Goal: Task Accomplishment & Management: Manage account settings

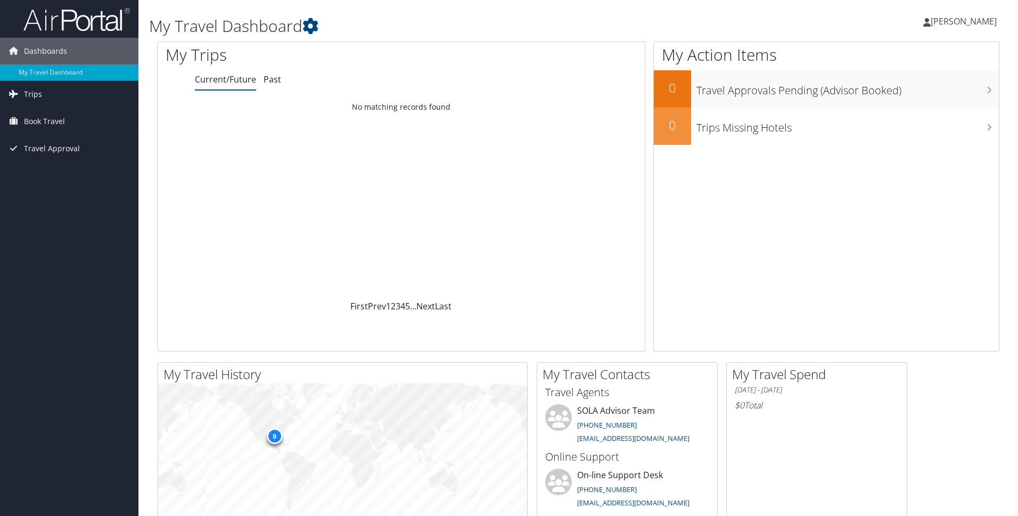
click at [38, 151] on span "Travel Approval" at bounding box center [52, 148] width 56 height 27
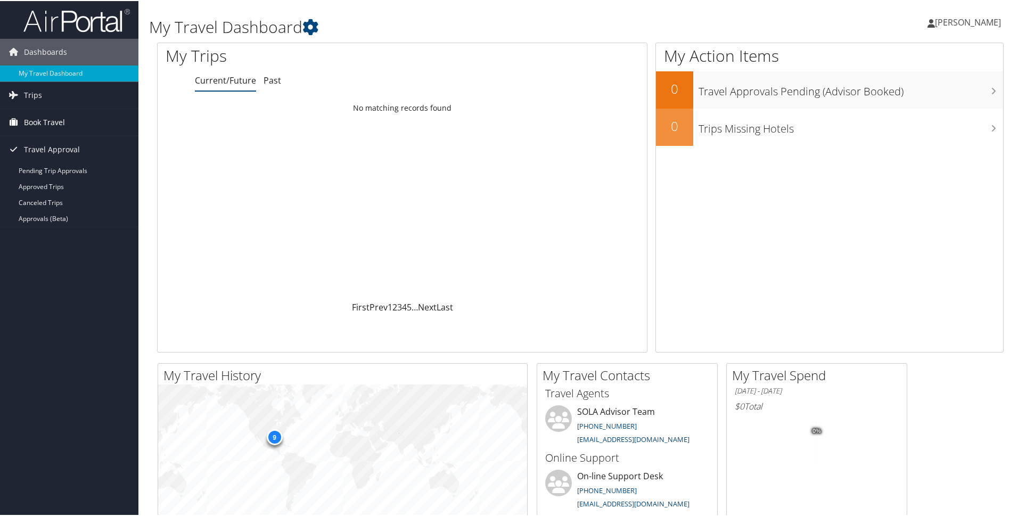
click at [49, 117] on span "Book Travel" at bounding box center [44, 121] width 41 height 27
click at [43, 161] on link "Book/Manage Online Trips" at bounding box center [69, 159] width 138 height 16
click at [991, 16] on span "[PERSON_NAME]" at bounding box center [968, 21] width 66 height 12
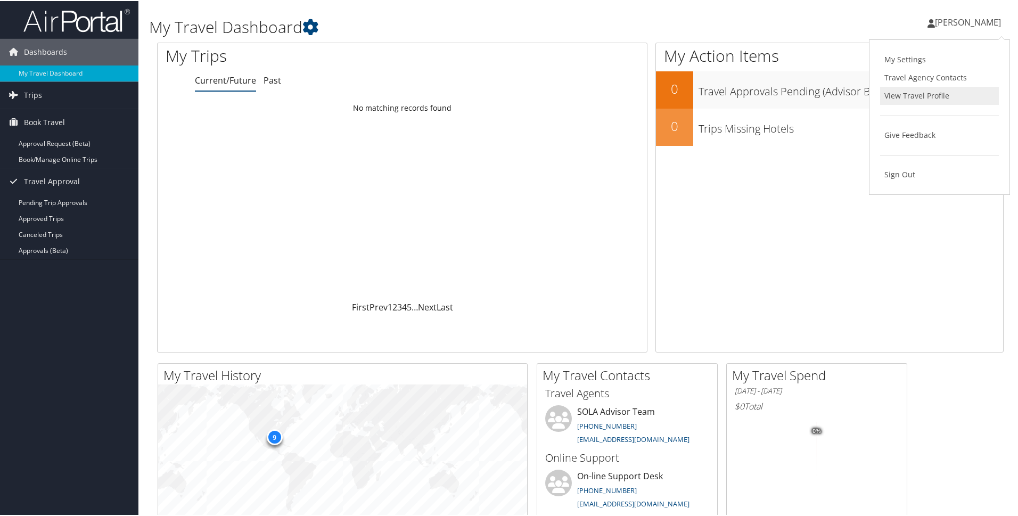
click at [937, 99] on link "View Travel Profile" at bounding box center [939, 95] width 119 height 18
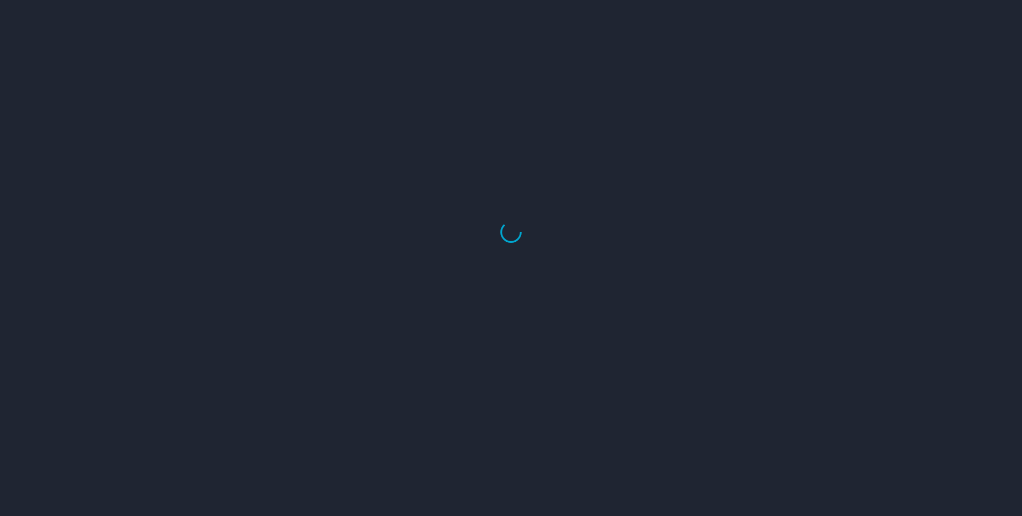
select select "US"
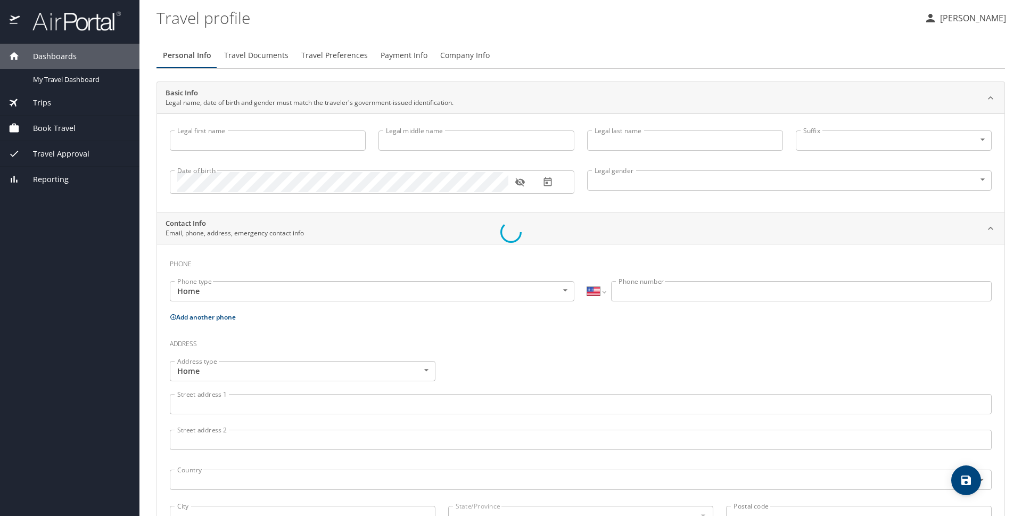
select select "US"
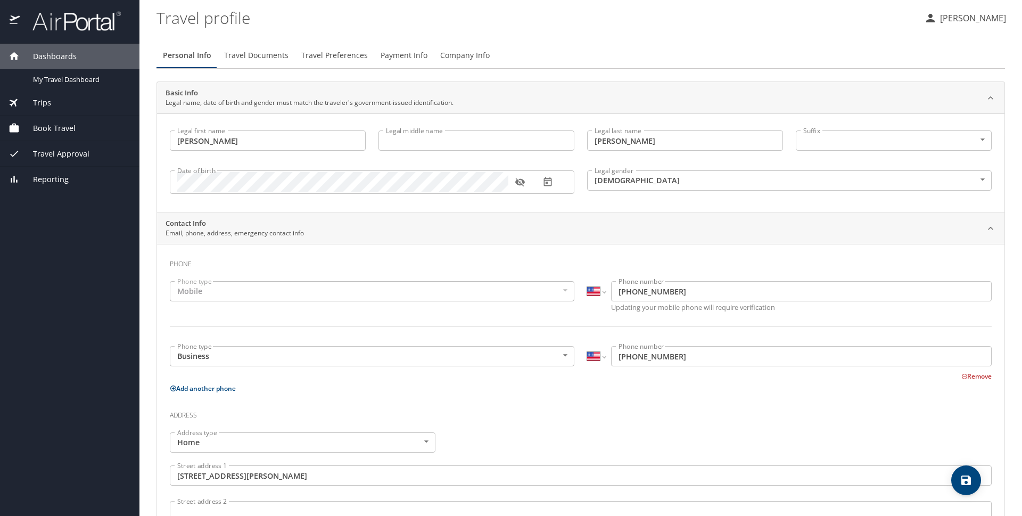
type input "Jacie"
type input "Maples"
type input "Female"
type input "Kyle"
type input "Jeansonne"
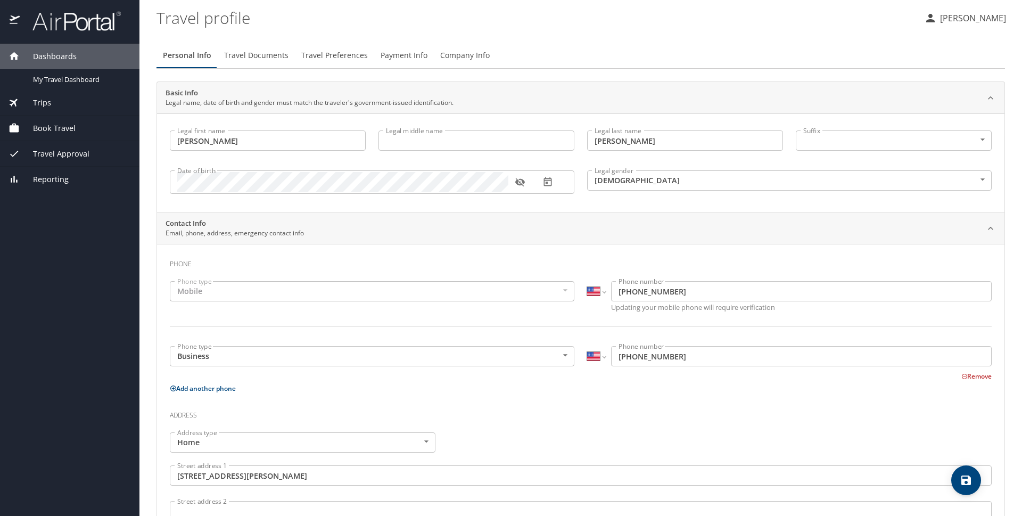
select select "IR"
type input "52646107"
drag, startPoint x: 653, startPoint y: 140, endPoint x: 417, endPoint y: 140, distance: 235.4
click at [423, 140] on div "Legal first name Jacie Legal first name Legal middle name Legal middle name Leg…" at bounding box center [580, 163] width 835 height 79
type input "Jeansonne"
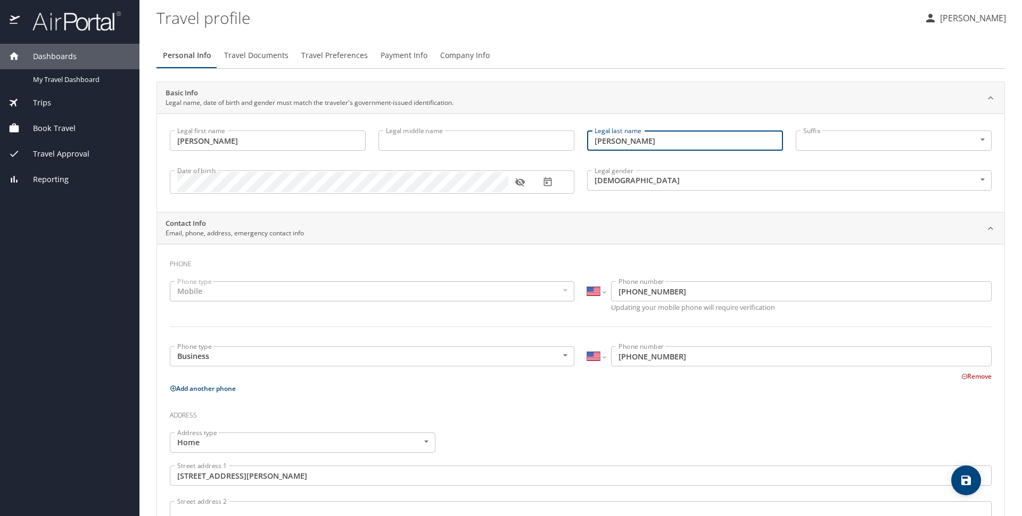
click at [417, 139] on input "Legal middle name" at bounding box center [477, 140] width 196 height 20
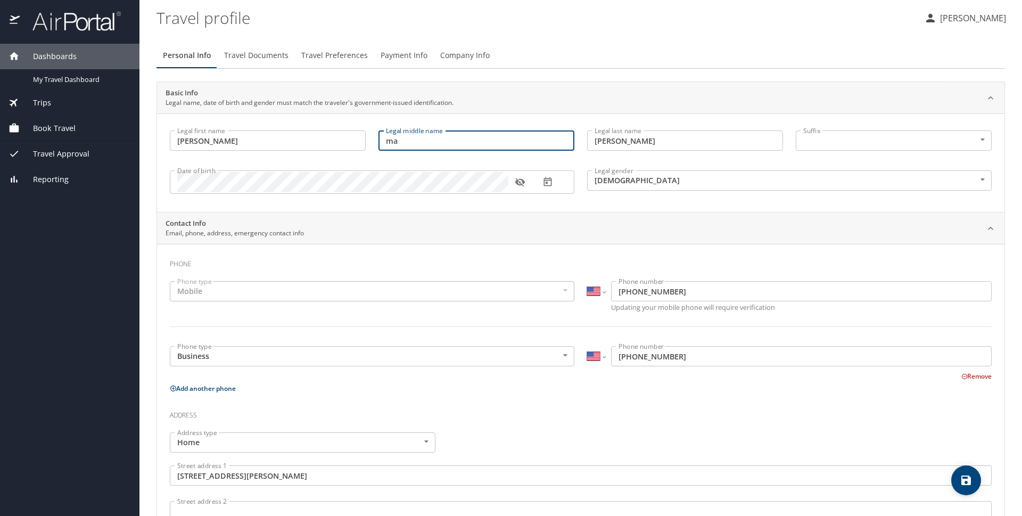
type input "m"
type input "Maples"
click at [391, 231] on div "Contact Info Email, phone, address, emergency contact info" at bounding box center [573, 228] width 814 height 20
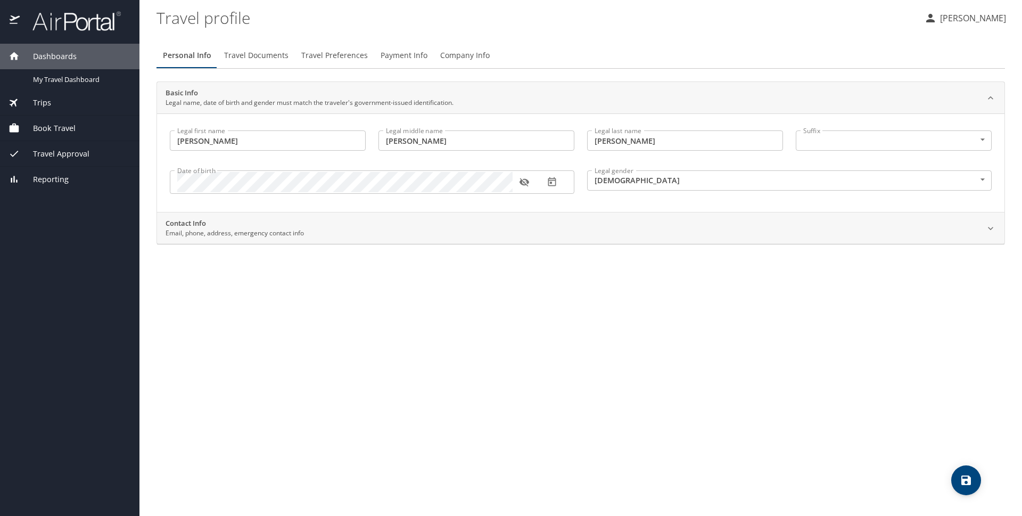
drag, startPoint x: 398, startPoint y: 241, endPoint x: 403, endPoint y: 251, distance: 11.2
click at [403, 251] on div "Personal Info Travel Documents Travel Preferences Payment Info Company Info Bas…" at bounding box center [581, 275] width 849 height 482
click at [400, 230] on div "Contact Info Email, phone, address, emergency contact info" at bounding box center [573, 228] width 814 height 20
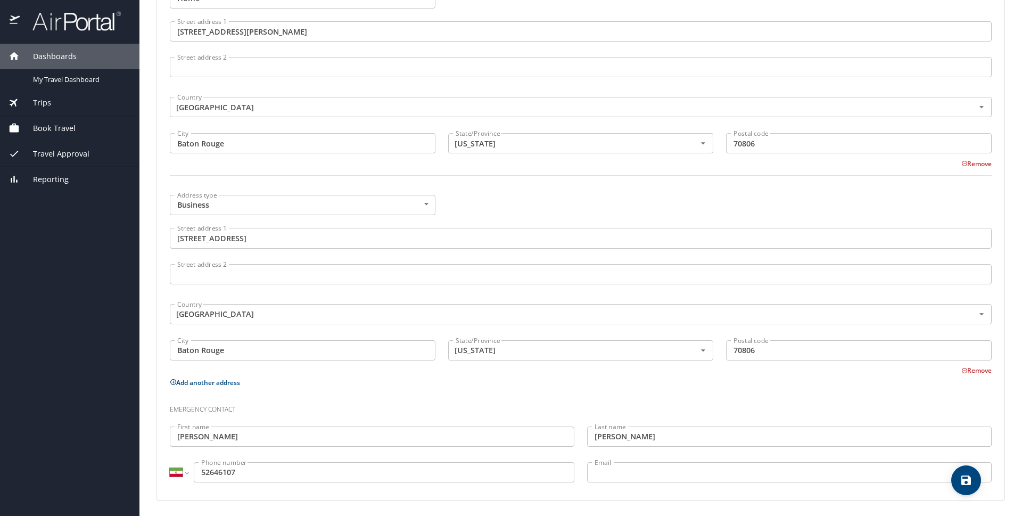
scroll to position [445, 0]
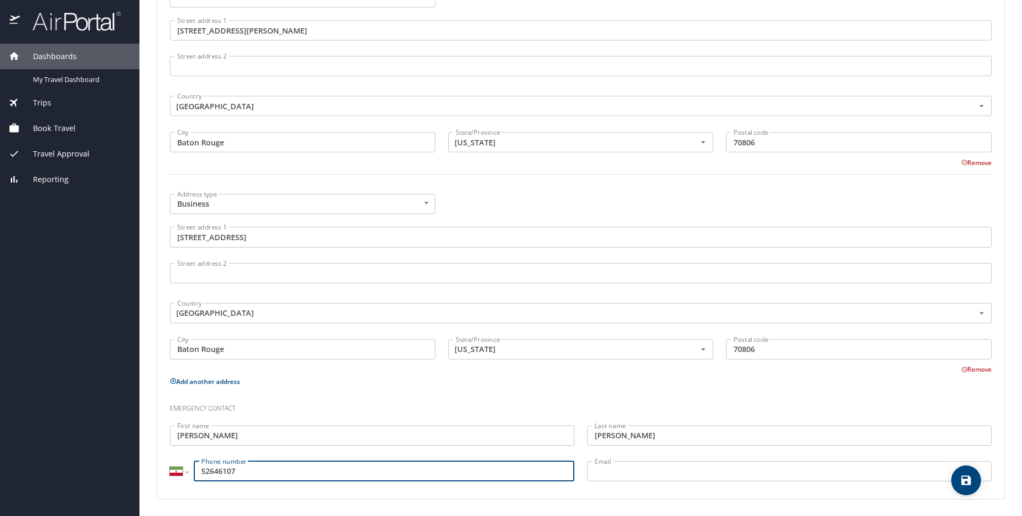
drag, startPoint x: 251, startPoint y: 470, endPoint x: -98, endPoint y: 471, distance: 348.8
click at [0, 471] on html "Dashboards My Travel Dashboard Trips Current / Future Trips Past Trips Trips Mi…" at bounding box center [511, 258] width 1022 height 516
type input "9852646107"
click at [614, 468] on input "Email" at bounding box center [789, 471] width 405 height 20
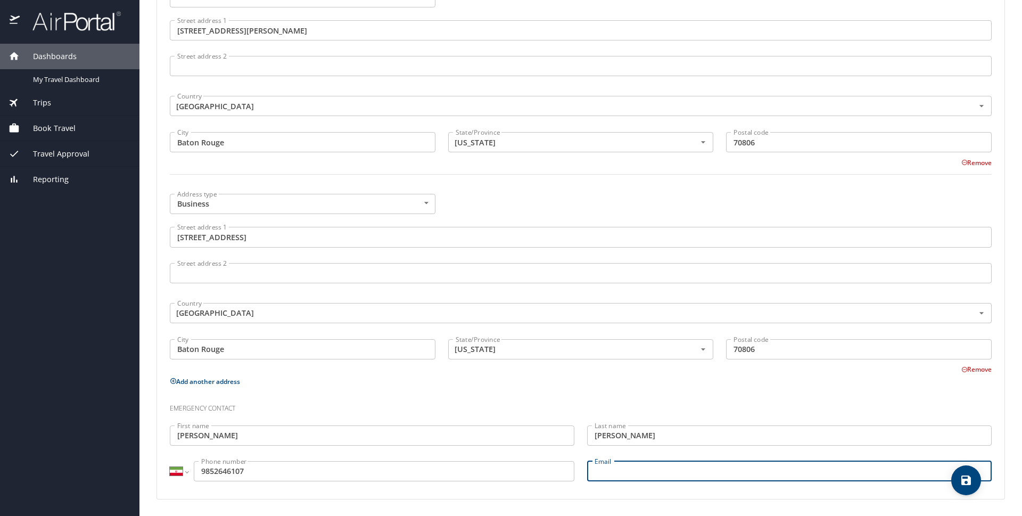
type input "kylejeansonne8@gmail.com"
click at [577, 398] on h3 "Emergency contact" at bounding box center [581, 406] width 822 height 18
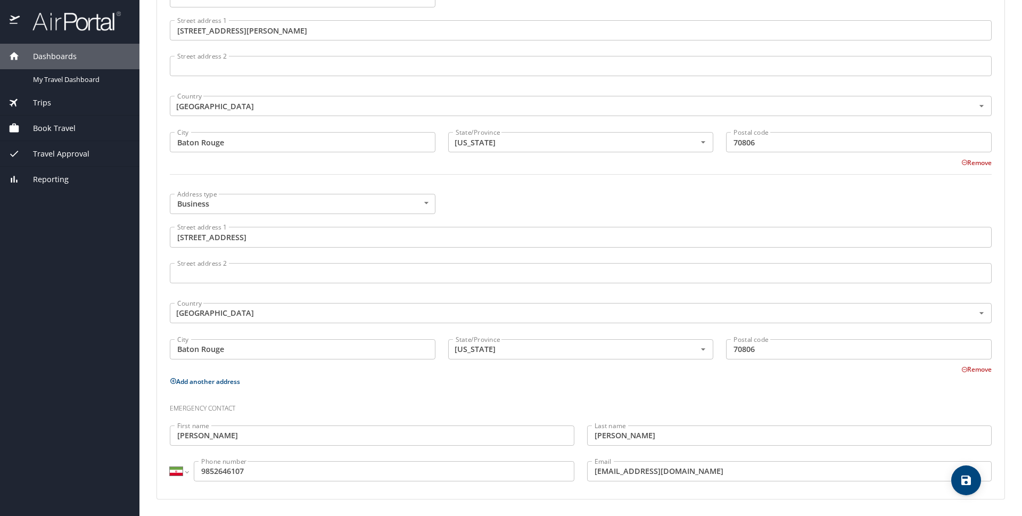
click at [715, 379] on p "Add another address" at bounding box center [581, 381] width 822 height 13
click at [962, 479] on icon "save" at bounding box center [966, 480] width 13 height 13
select select "US"
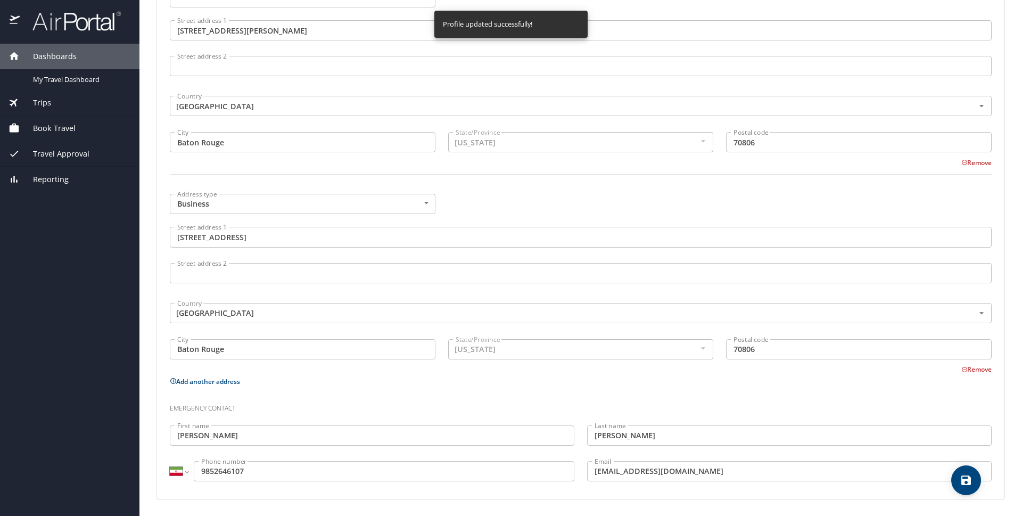
select select "US"
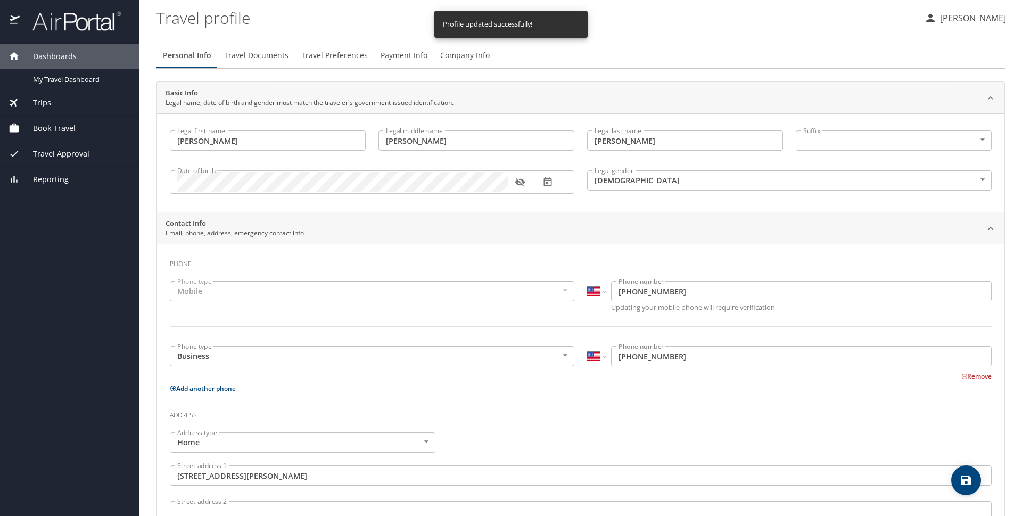
click at [267, 59] on span "Travel Documents" at bounding box center [256, 55] width 64 height 13
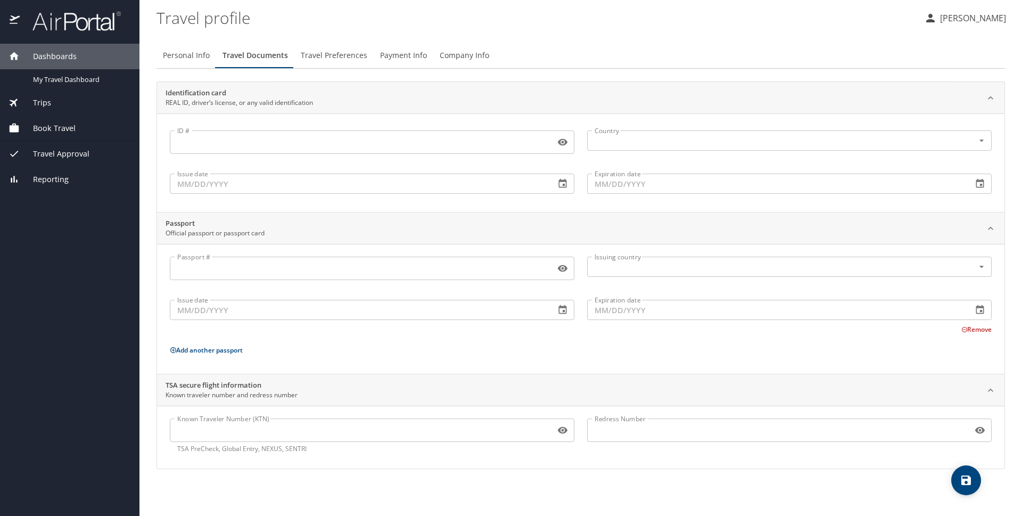
click at [54, 152] on span "Travel Approval" at bounding box center [55, 154] width 70 height 12
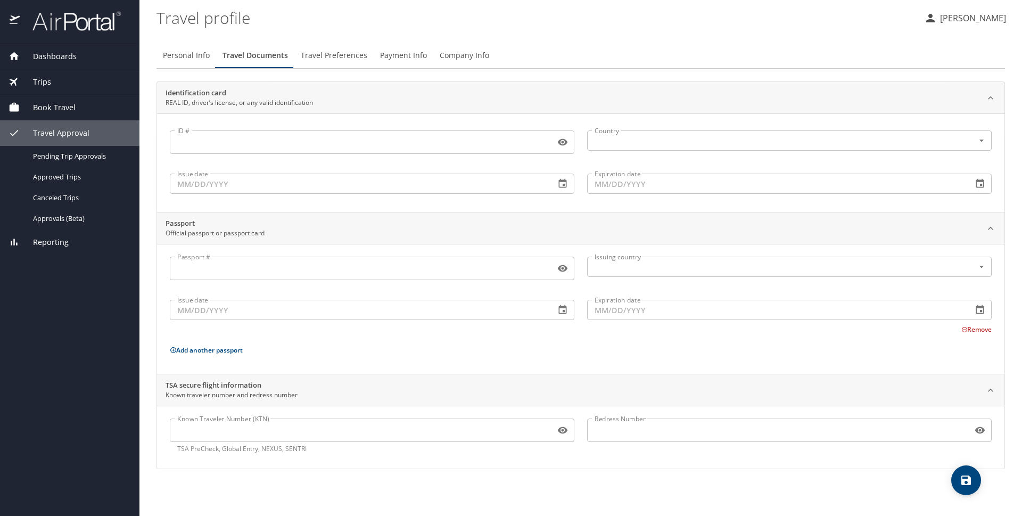
click at [59, 108] on span "Book Travel" at bounding box center [48, 108] width 56 height 12
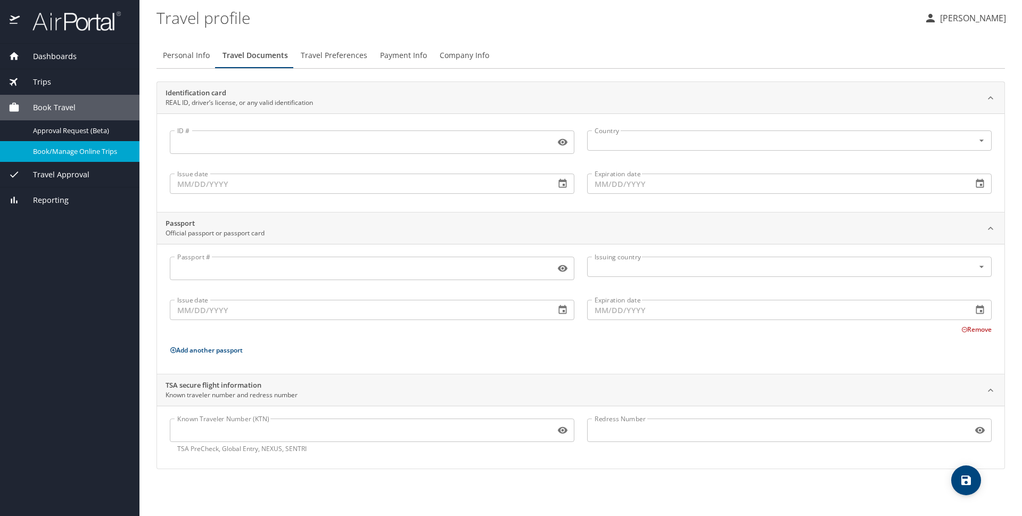
click at [81, 150] on span "Book/Manage Online Trips" at bounding box center [80, 151] width 94 height 10
click at [60, 58] on span "Dashboards" at bounding box center [48, 57] width 57 height 12
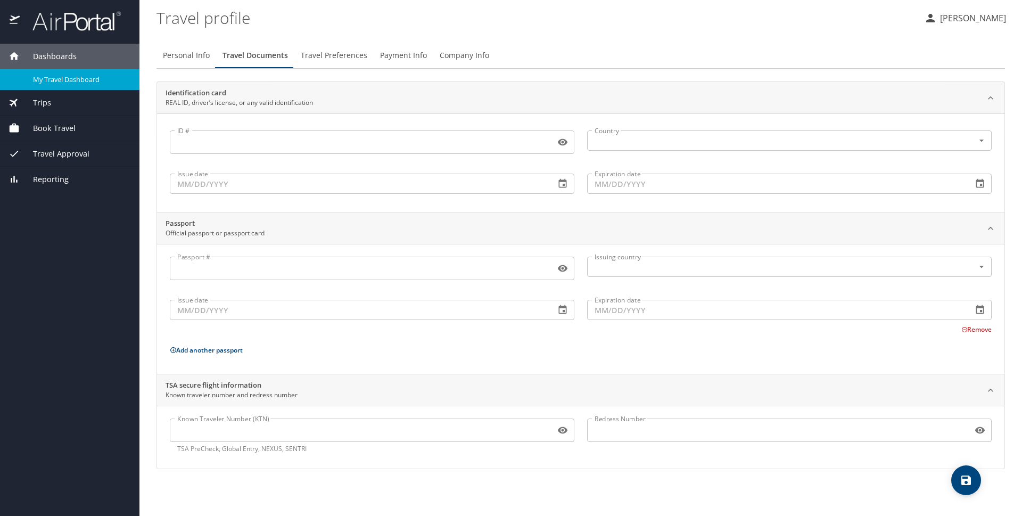
click at [62, 77] on span "My Travel Dashboard" at bounding box center [80, 80] width 94 height 10
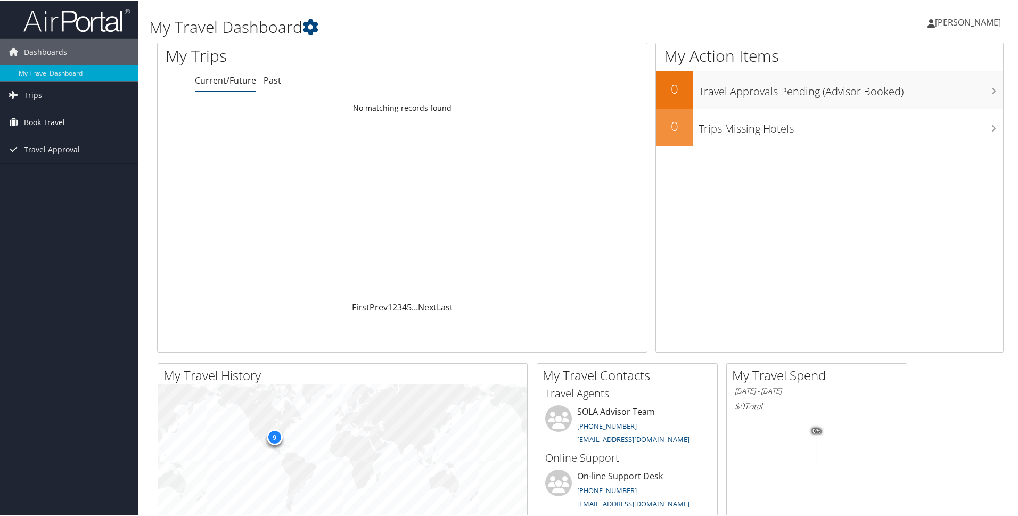
click at [59, 120] on span "Book Travel" at bounding box center [44, 121] width 41 height 27
click at [69, 165] on link "Book/Manage Online Trips" at bounding box center [69, 159] width 138 height 16
click at [81, 159] on link "Book/Manage Online Trips" at bounding box center [69, 159] width 138 height 16
